Goal: Complete application form

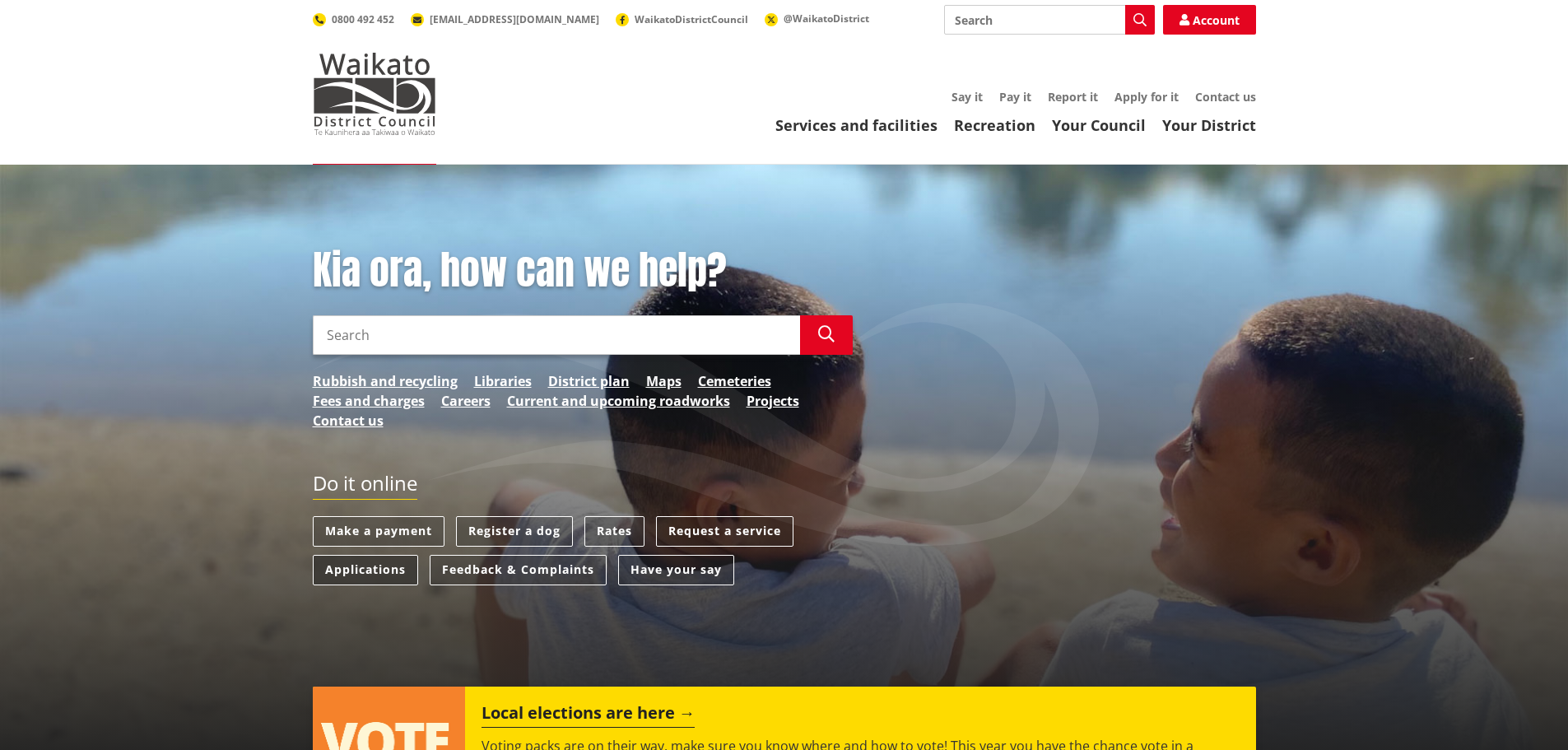
click at [354, 565] on link "Applications" at bounding box center [365, 570] width 106 height 31
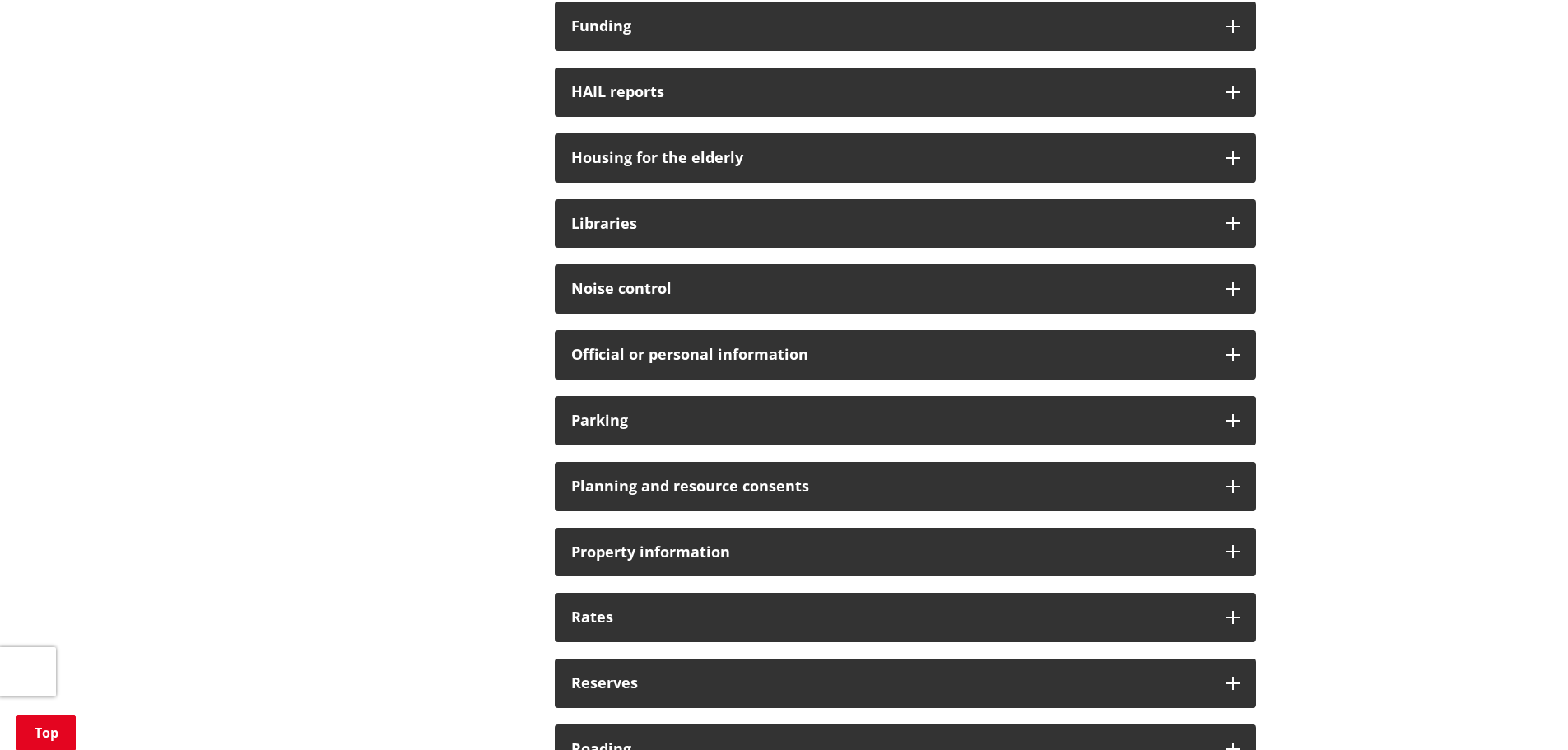
scroll to position [1070, 0]
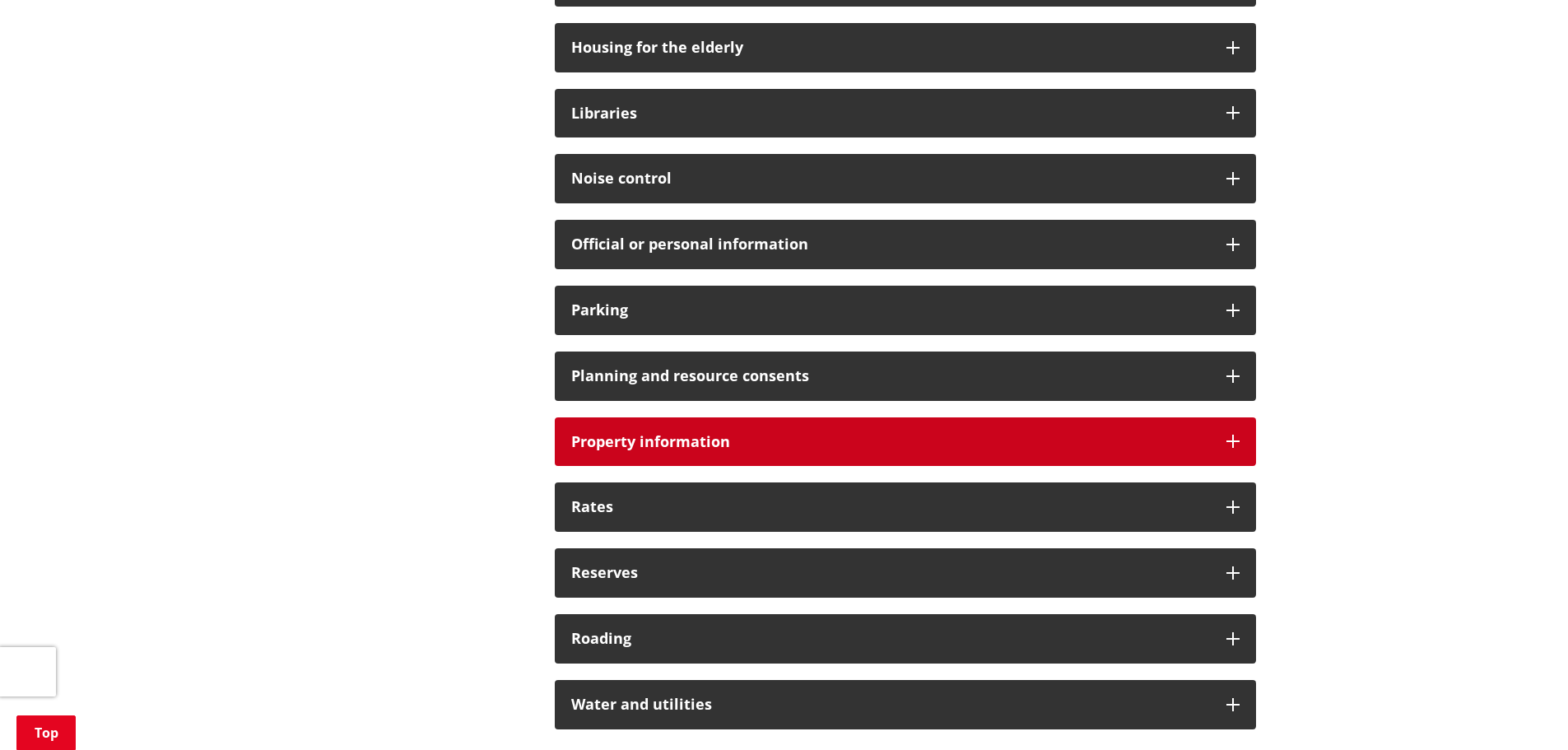
click at [1230, 440] on icon at bounding box center [1233, 442] width 13 height 13
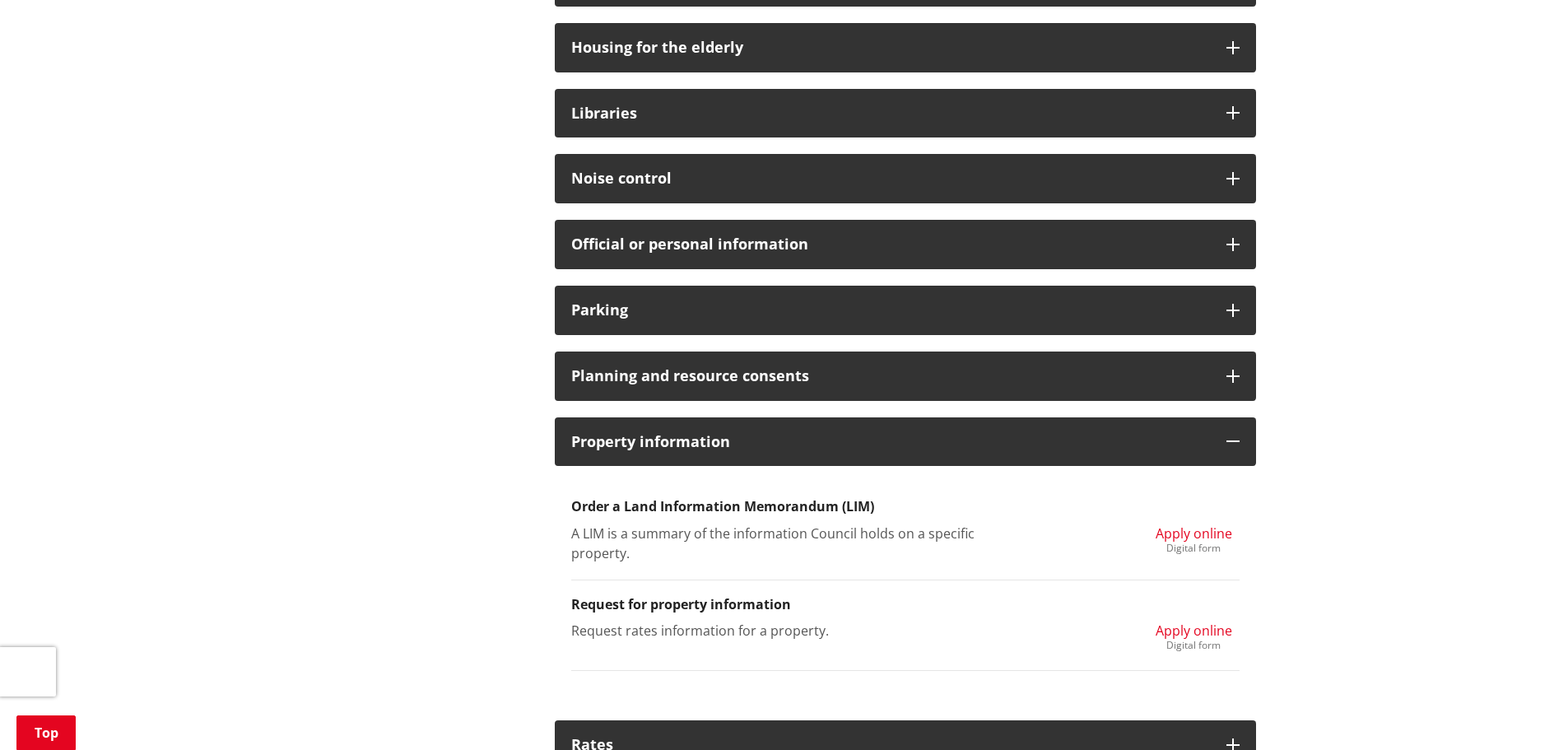
click at [1182, 629] on span "Apply online" at bounding box center [1194, 631] width 76 height 18
